Goal: Task Accomplishment & Management: Use online tool/utility

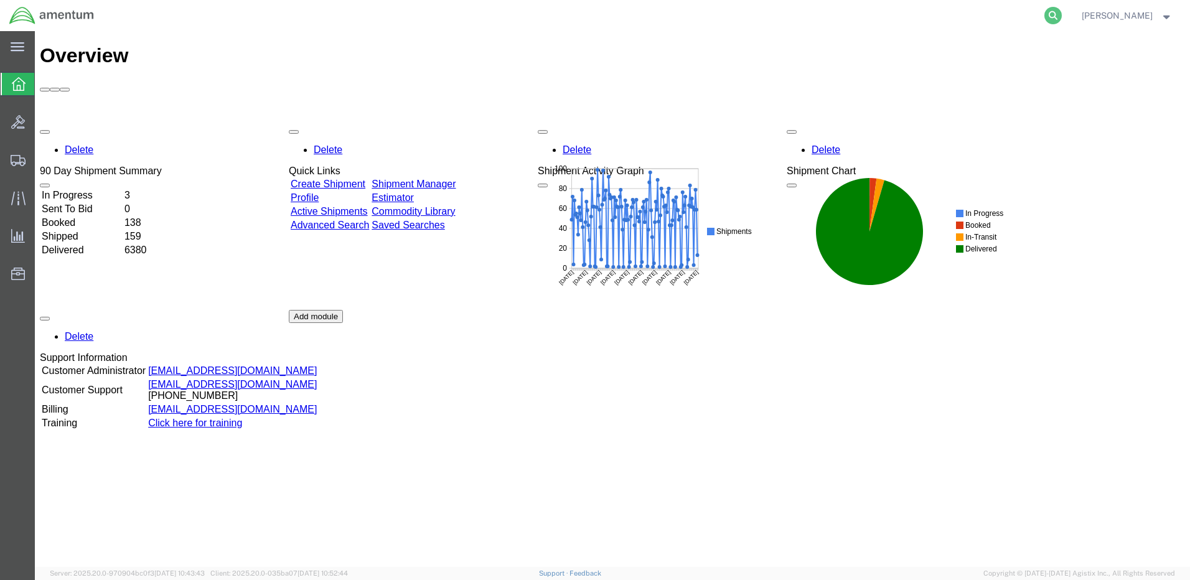
click at [1062, 16] on icon at bounding box center [1052, 15] width 17 height 17
paste input "DCO-25275-169005"
type input "DCO-25275-169005"
click at [1062, 17] on icon at bounding box center [1052, 15] width 17 height 17
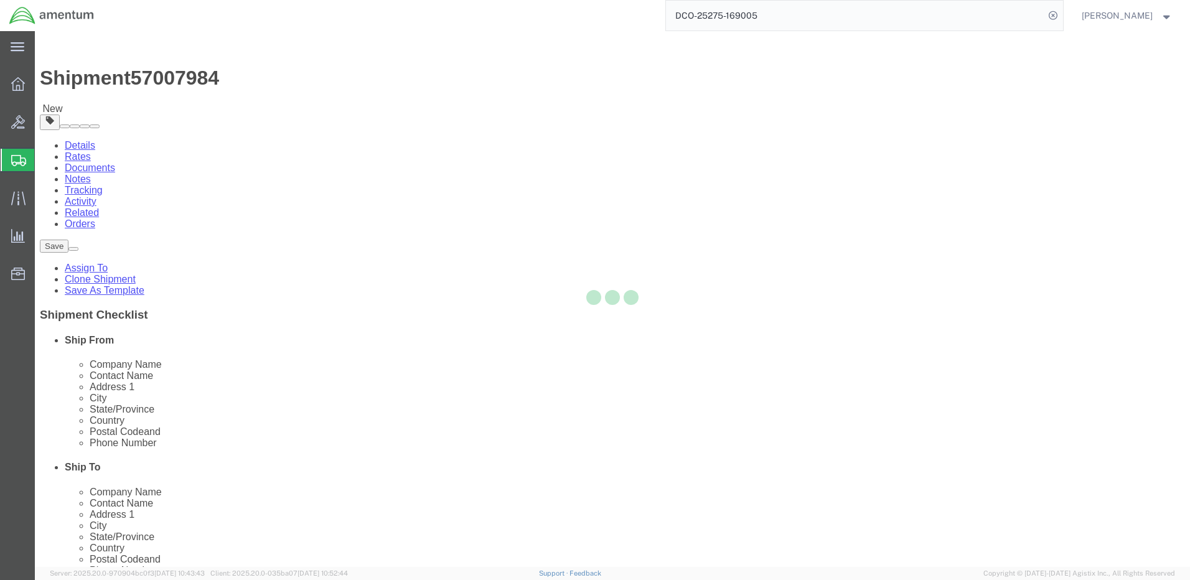
select select "42684"
select select
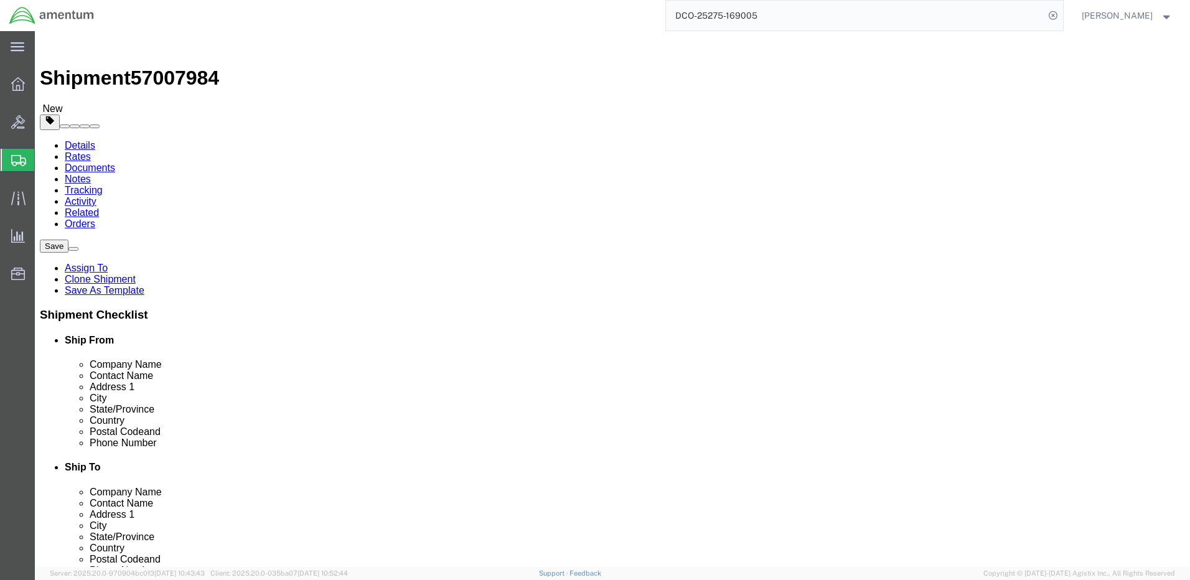
click input "404.767.5800"
click input "404-767.5800"
type input "[PHONE_NUMBER]"
click button "Rate Shipment"
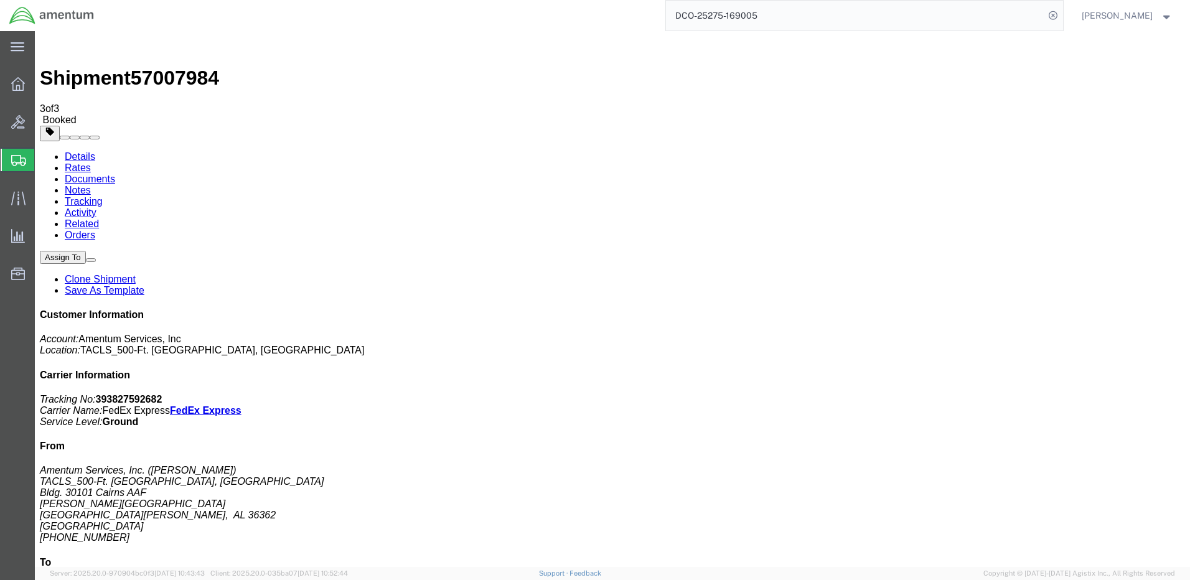
click at [705, 17] on input "DCO-25275-169005" at bounding box center [855, 16] width 378 height 30
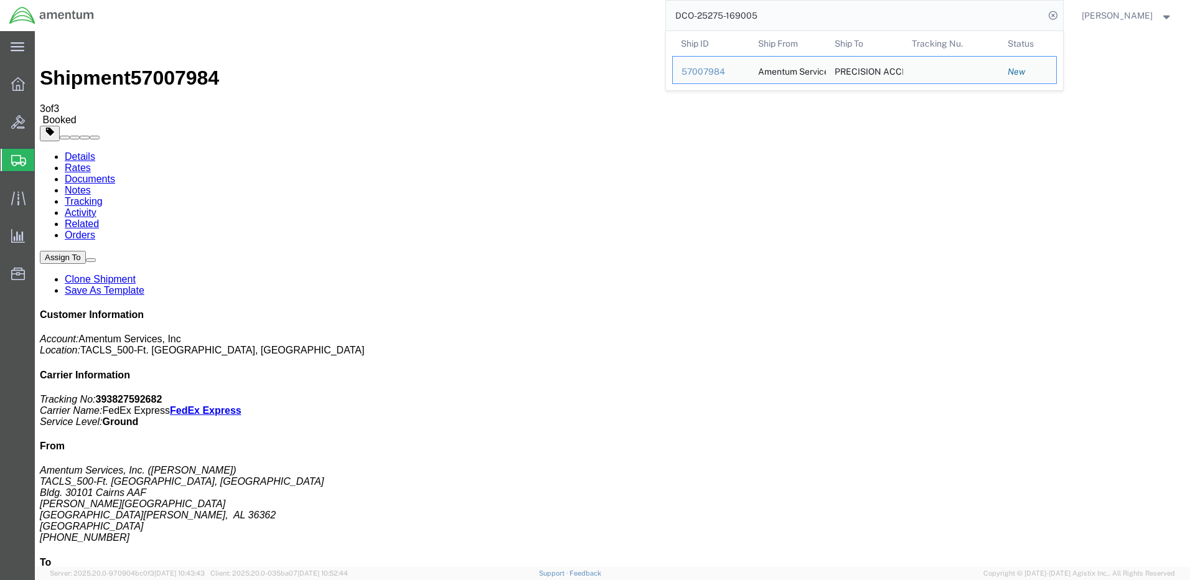
click at [705, 17] on input "DCO-25275-169005" at bounding box center [855, 16] width 378 height 30
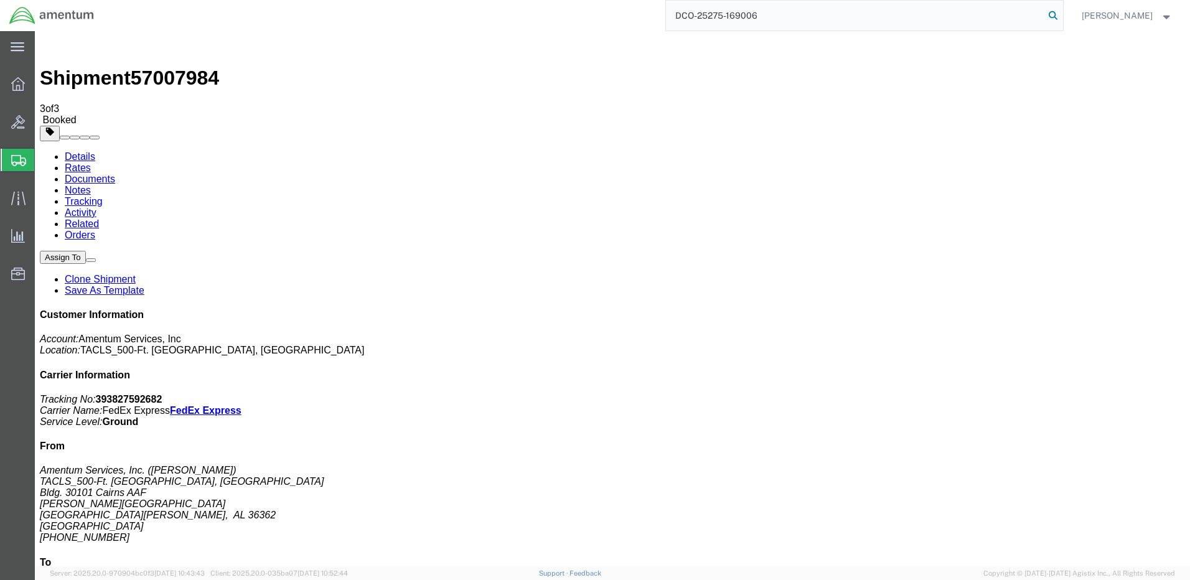
click at [1062, 16] on icon at bounding box center [1052, 15] width 17 height 17
type input "DCO-25275-169006"
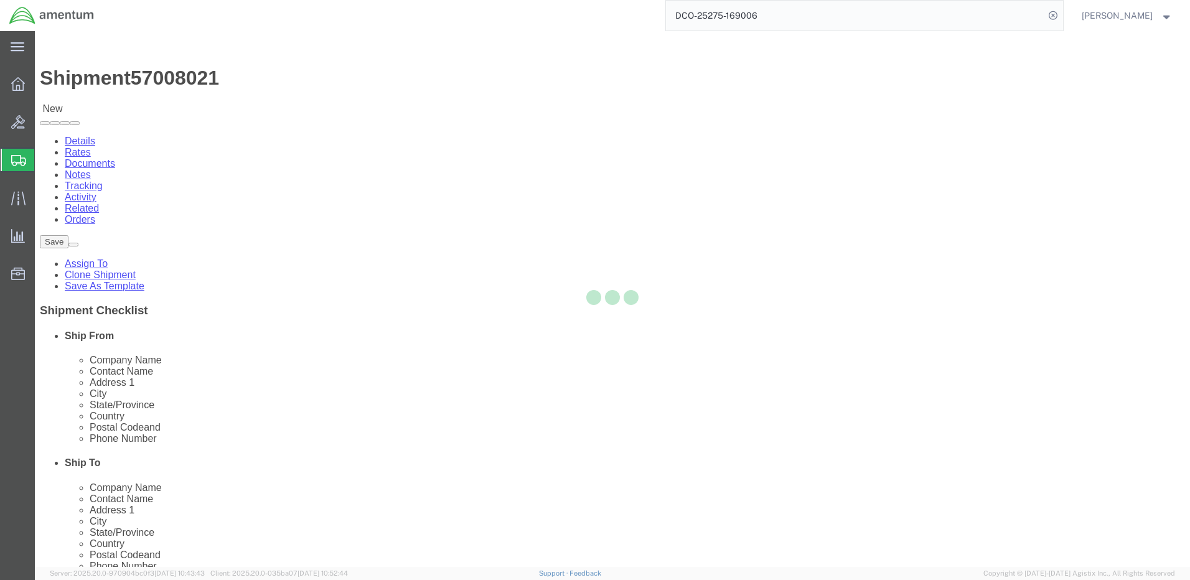
select select "42684"
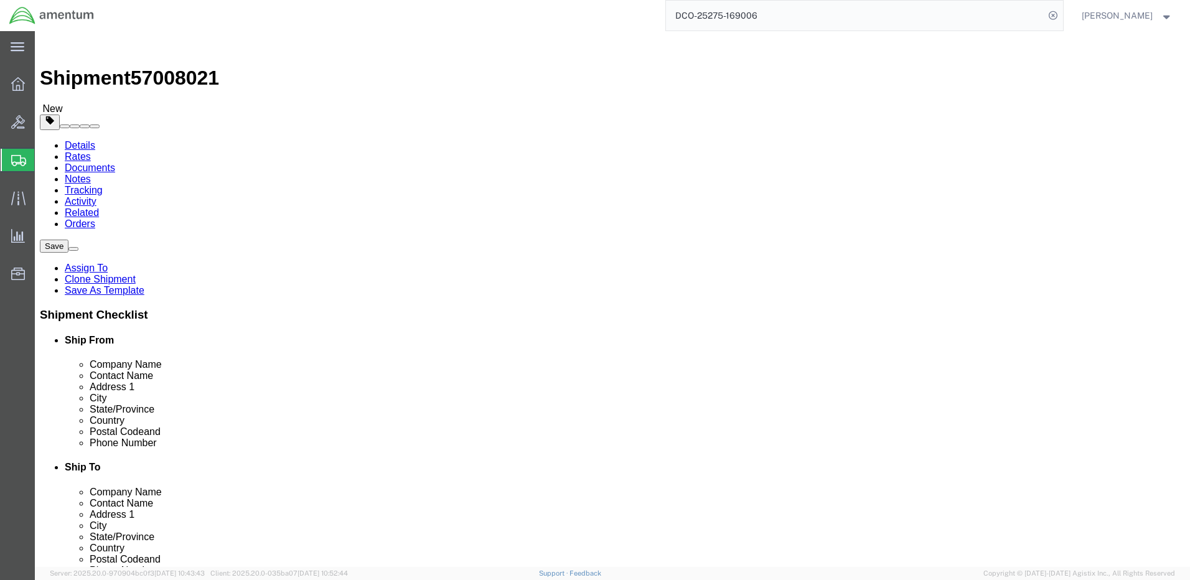
click input "404.767.5800"
click input "404-767.5800"
type input "[PHONE_NUMBER]"
click button "Rate Shipment"
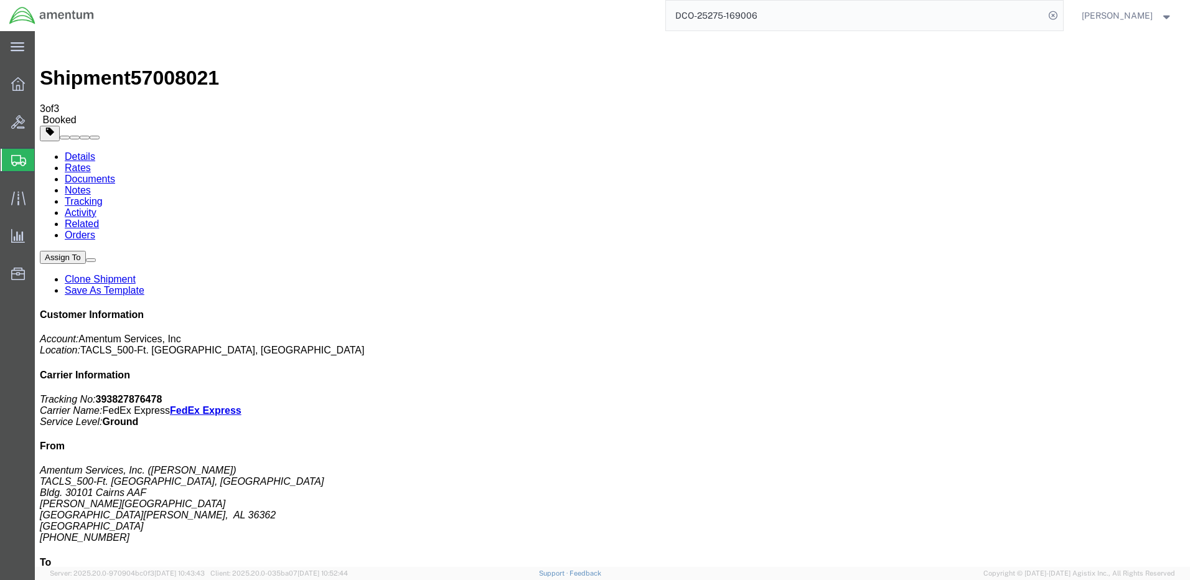
click at [1166, 15] on strong "button" at bounding box center [1166, 15] width 11 height 4
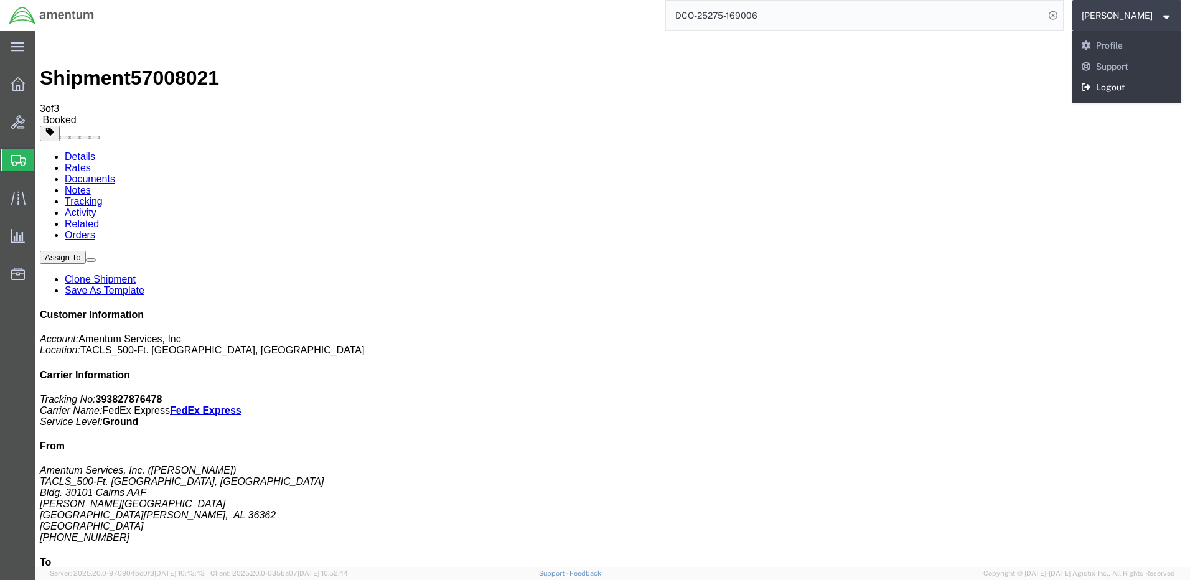
click at [1142, 86] on link "Logout" at bounding box center [1127, 87] width 110 height 21
